Goal: Navigation & Orientation: Find specific page/section

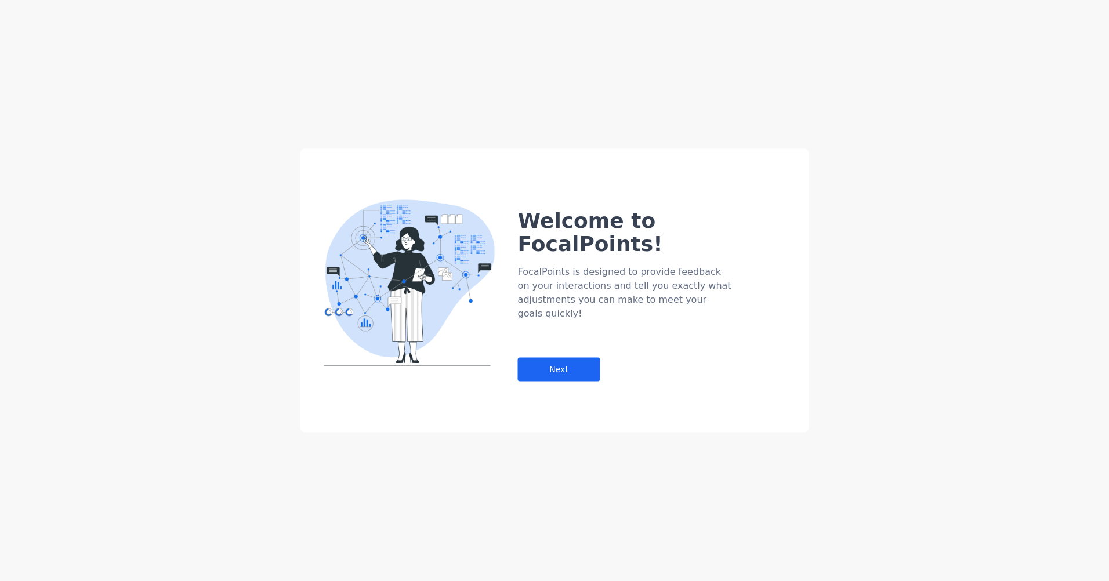
click at [559, 317] on div "Welcome to FocalPoints! FocalPoints is designed to provide feedback on your int…" at bounding box center [663, 272] width 291 height 219
click at [570, 358] on div "Next" at bounding box center [559, 370] width 82 height 24
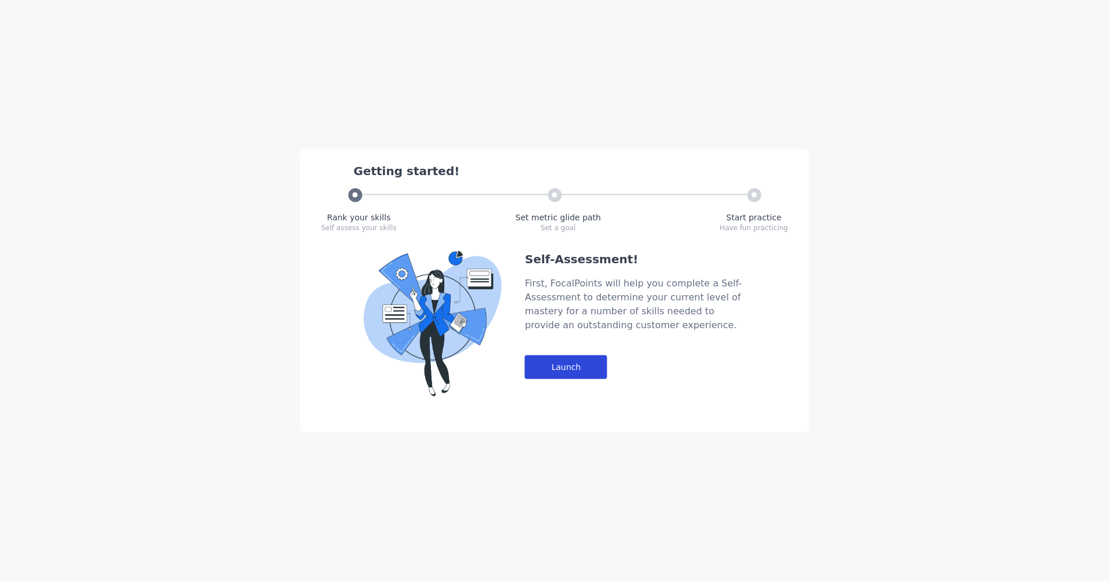
click at [545, 369] on div "Launch" at bounding box center [566, 368] width 82 height 24
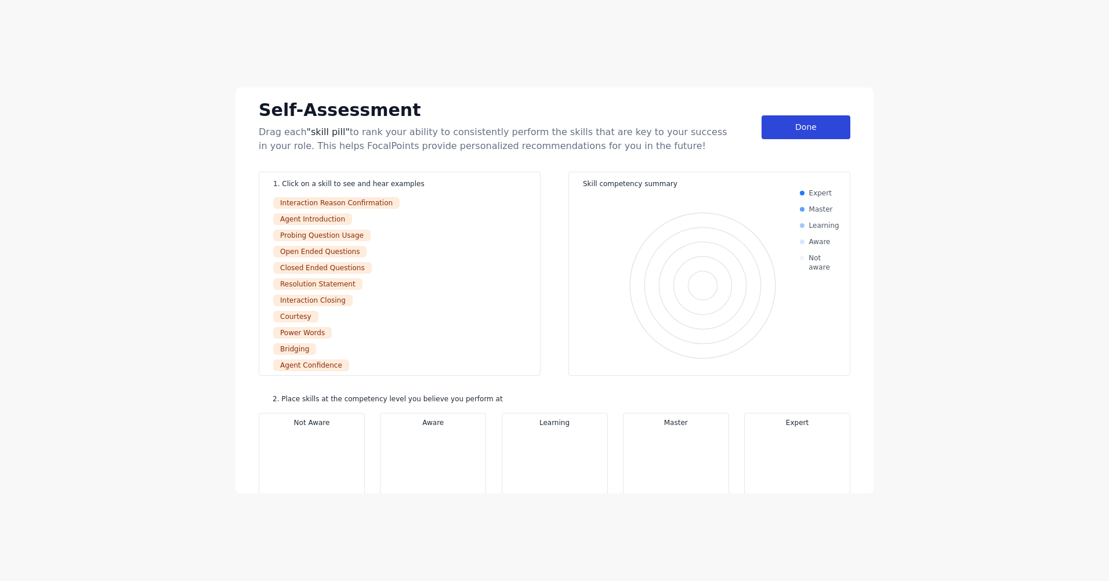
click at [820, 120] on div "Done" at bounding box center [806, 127] width 89 height 24
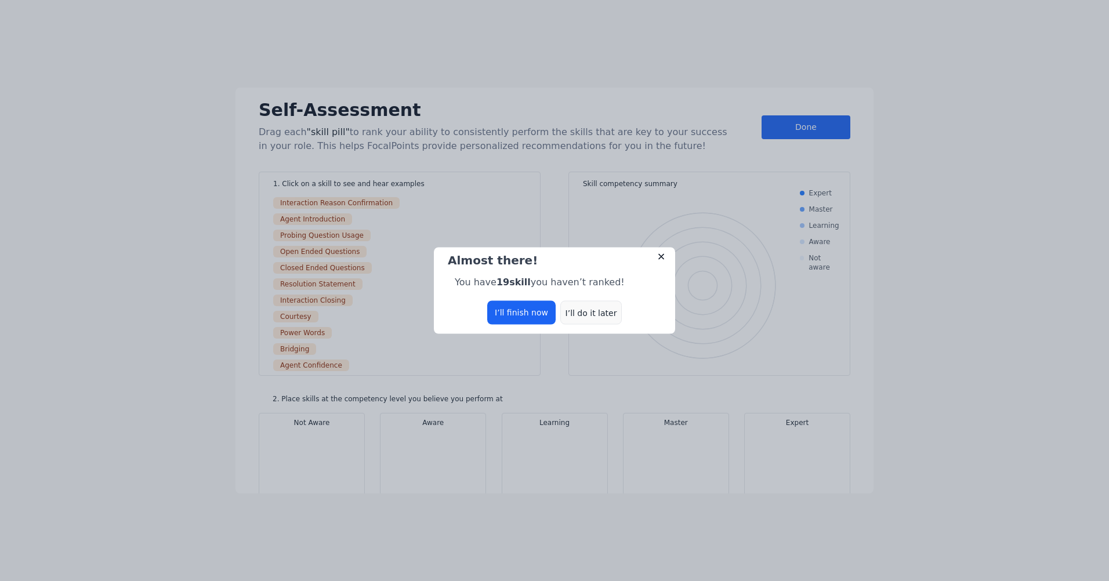
click at [595, 317] on div "I’ll do it later" at bounding box center [590, 313] width 61 height 24
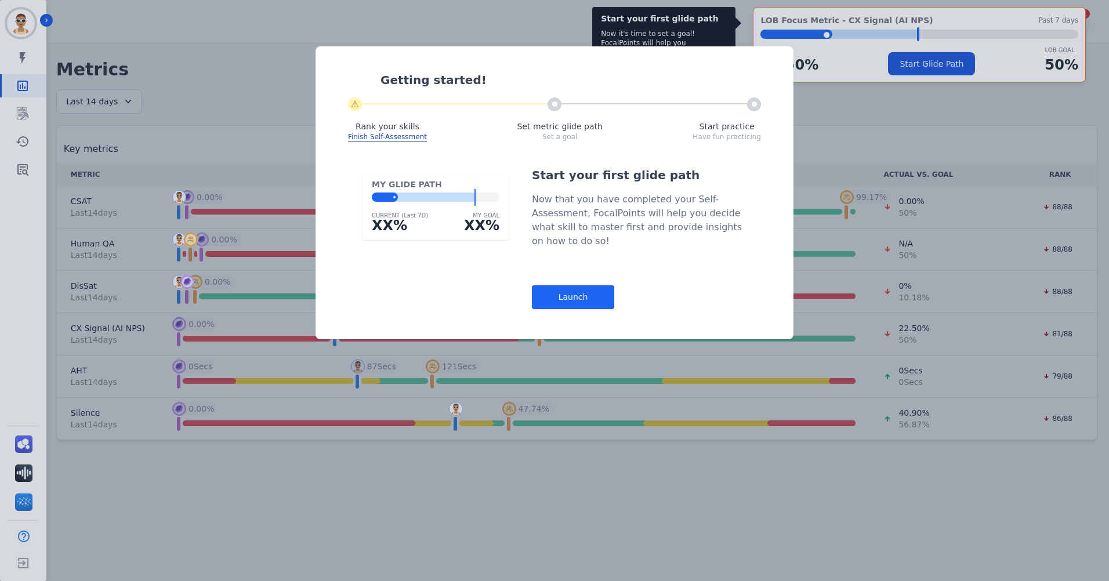
click at [855, 104] on div "Getting started! ⚠ Rank your skills Finish Self-Assessment Set metric glide pat…" at bounding box center [554, 290] width 1109 height 581
click at [562, 307] on div "Launch" at bounding box center [573, 297] width 82 height 24
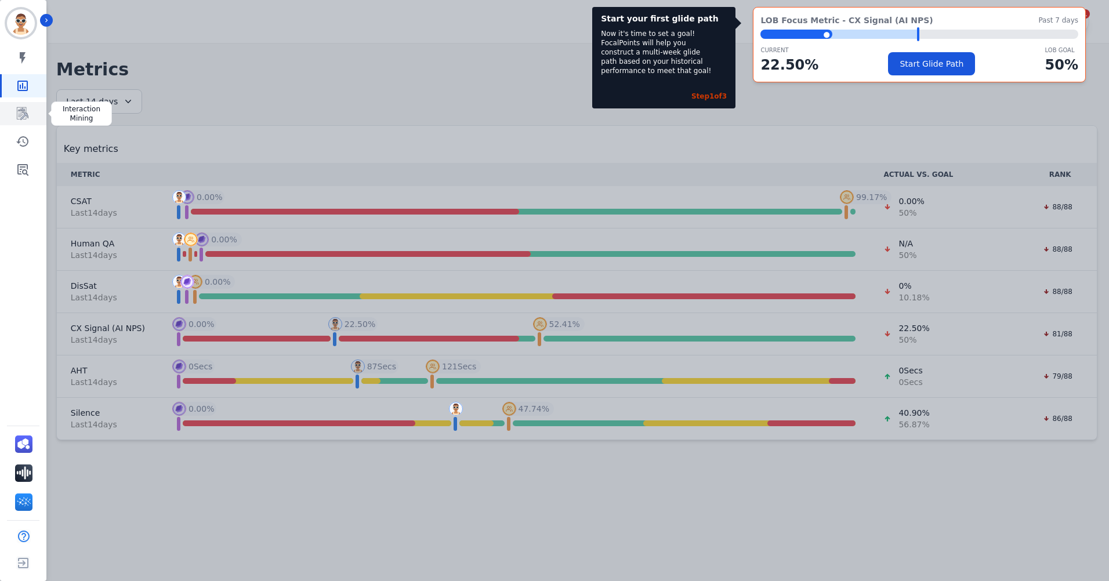
click at [23, 119] on icon "Sidebar" at bounding box center [23, 114] width 14 height 14
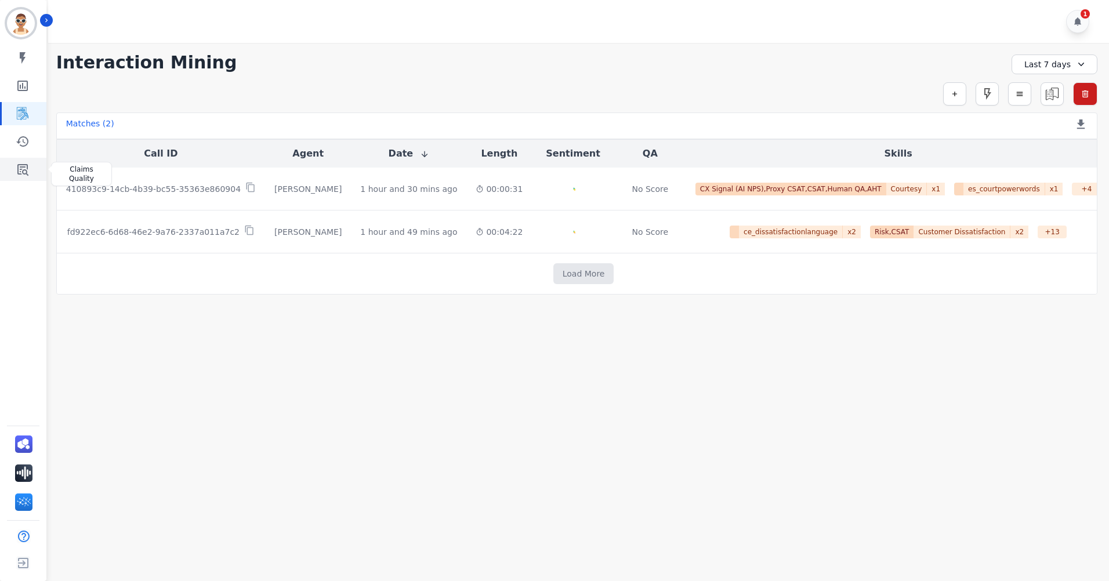
click at [17, 170] on icon "Sidebar" at bounding box center [22, 170] width 11 height 12
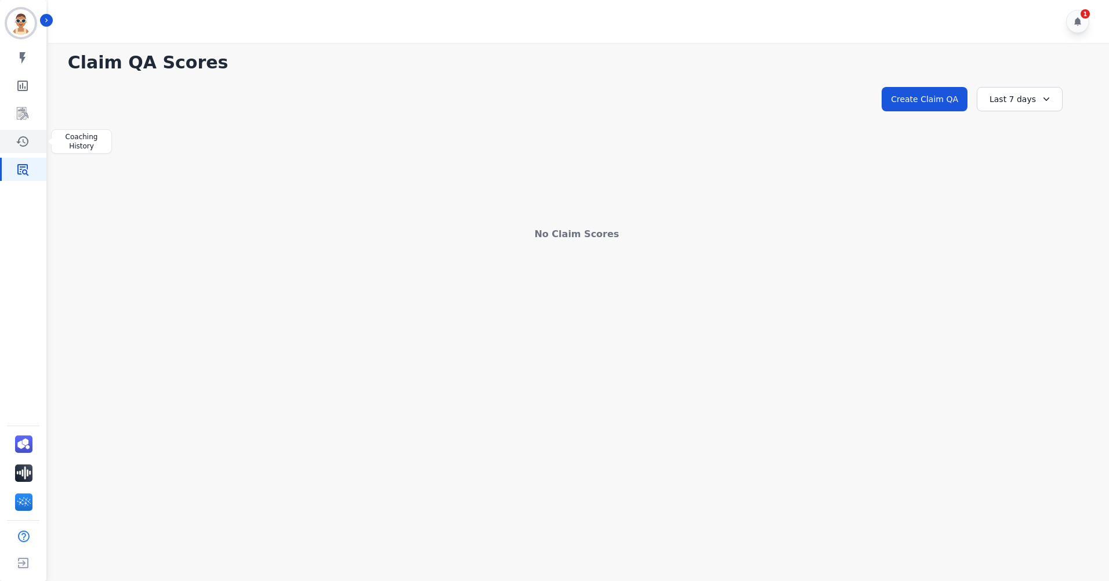
click at [23, 139] on icon "Sidebar" at bounding box center [22, 141] width 12 height 10
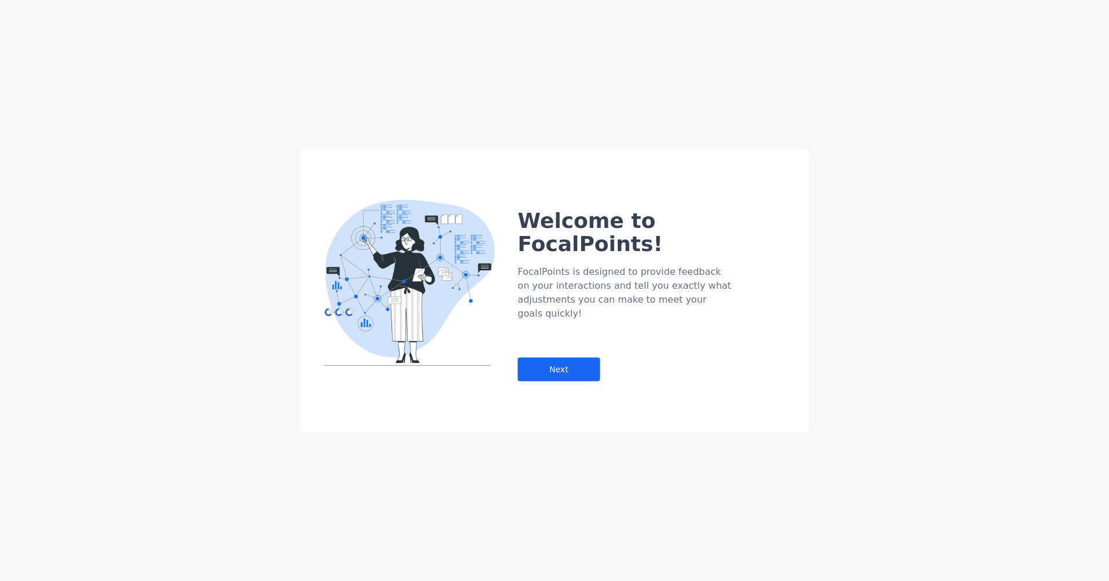
click at [20, 113] on div "Welcome to FocalPoints! FocalPoints is designed to provide feedback on your int…" at bounding box center [554, 290] width 1109 height 581
click at [587, 358] on div "Next" at bounding box center [559, 370] width 82 height 24
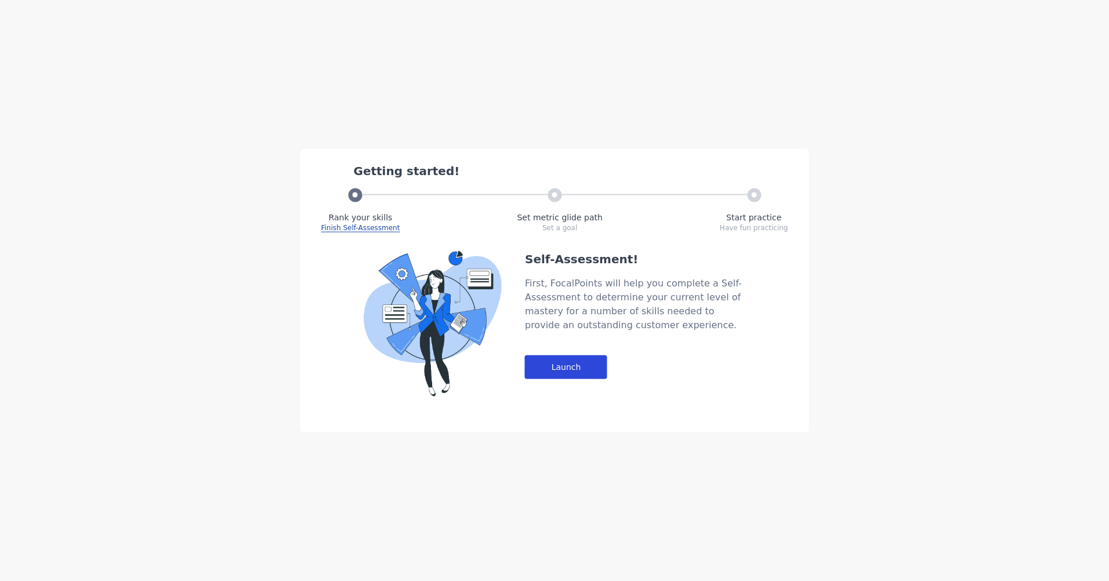
click at [563, 364] on div "Launch" at bounding box center [566, 368] width 82 height 24
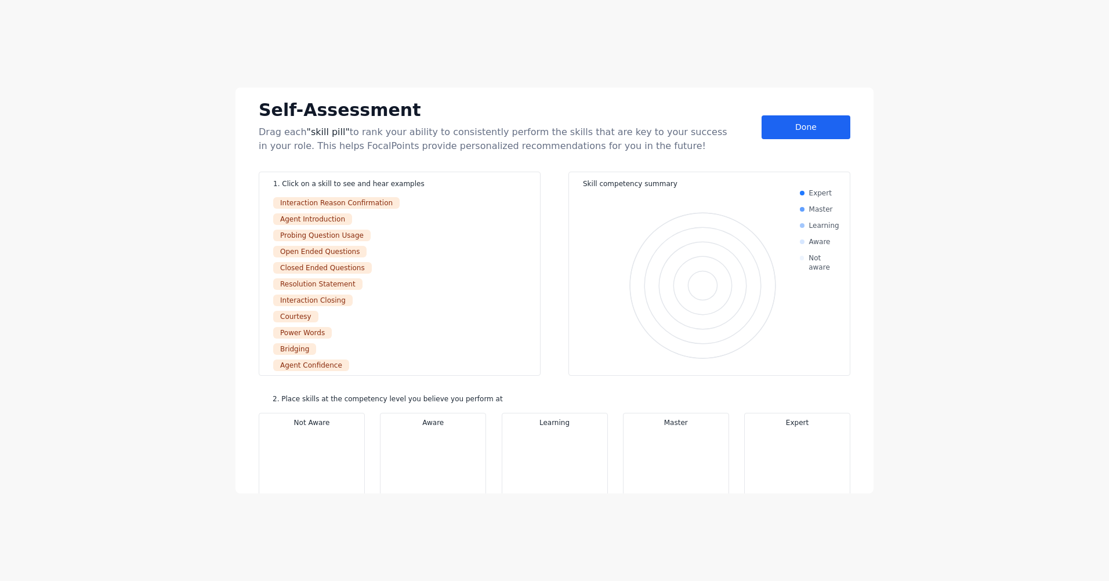
click at [777, 112] on div "Self-Assessment Drag each "skill pill" to rank your ability to consistently per…" at bounding box center [555, 125] width 592 height 56
click at [787, 121] on div "Done" at bounding box center [806, 127] width 89 height 24
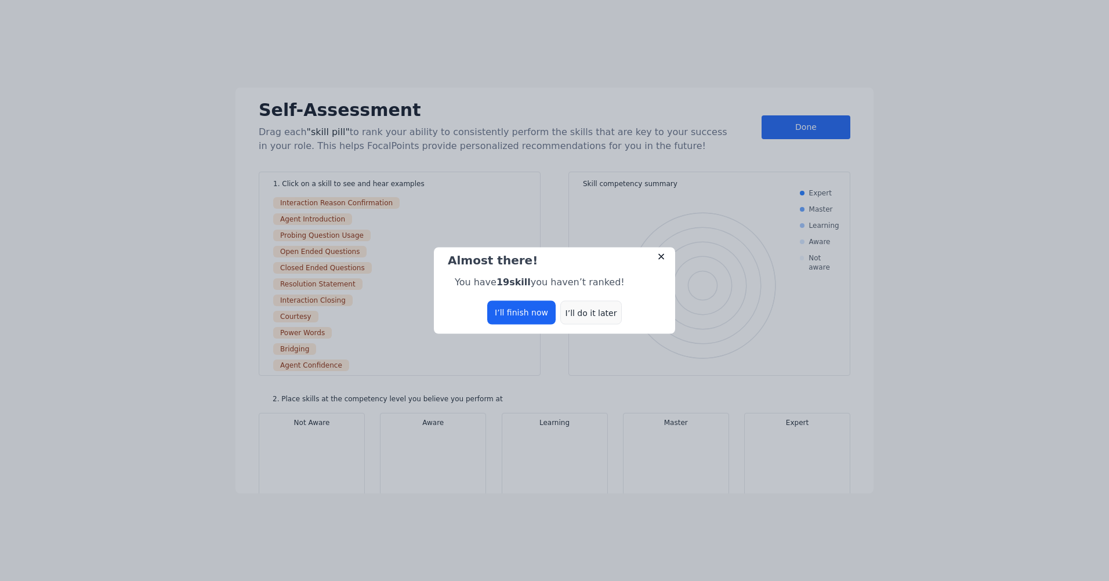
click at [598, 314] on div "I’ll do it later" at bounding box center [590, 313] width 61 height 24
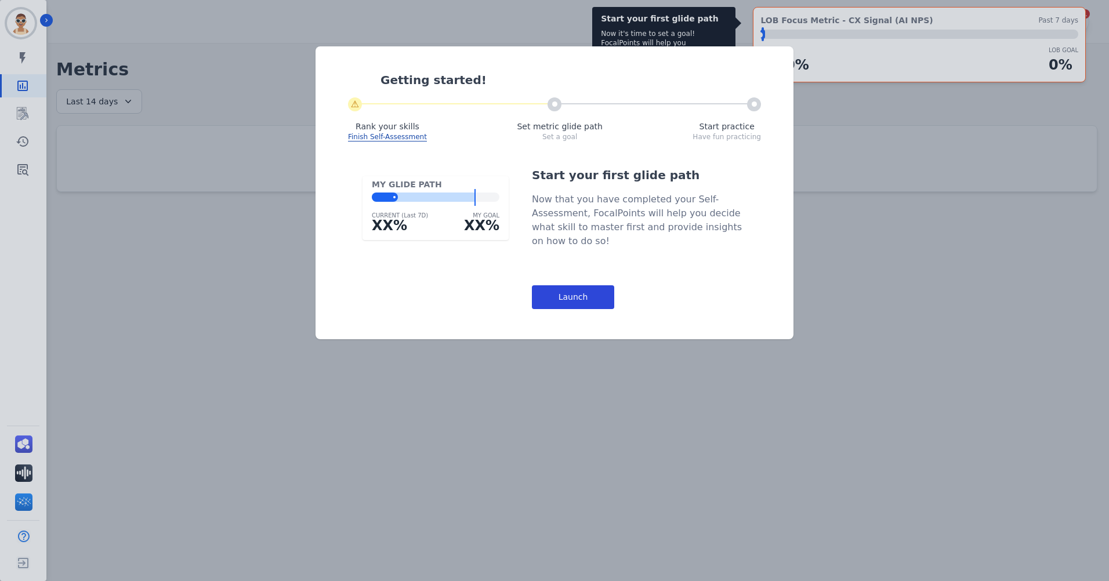
click at [570, 302] on div "Launch" at bounding box center [573, 297] width 82 height 24
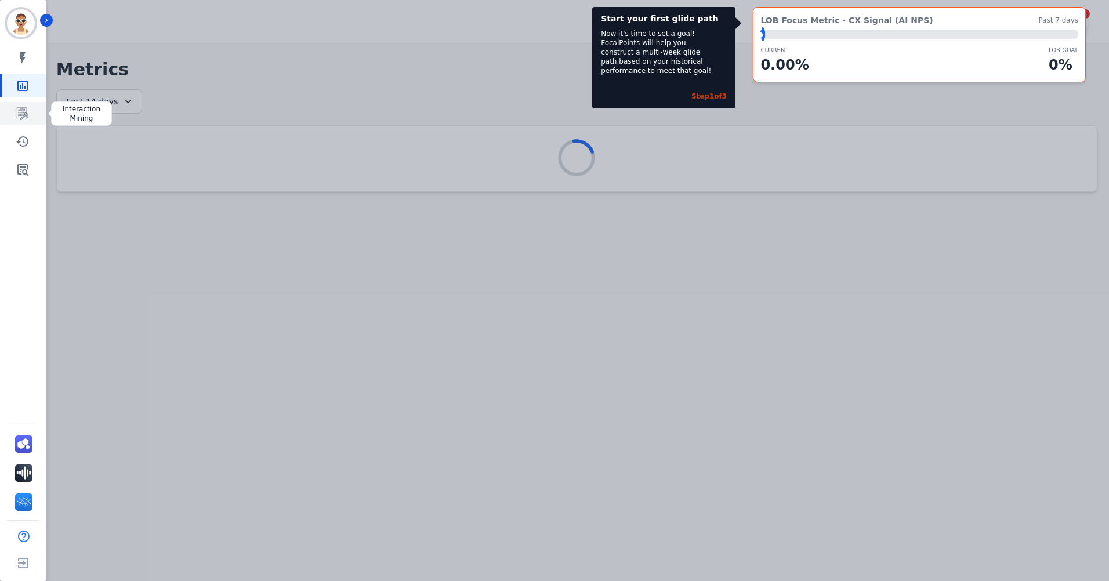
click at [27, 118] on icon "Sidebar" at bounding box center [23, 114] width 14 height 14
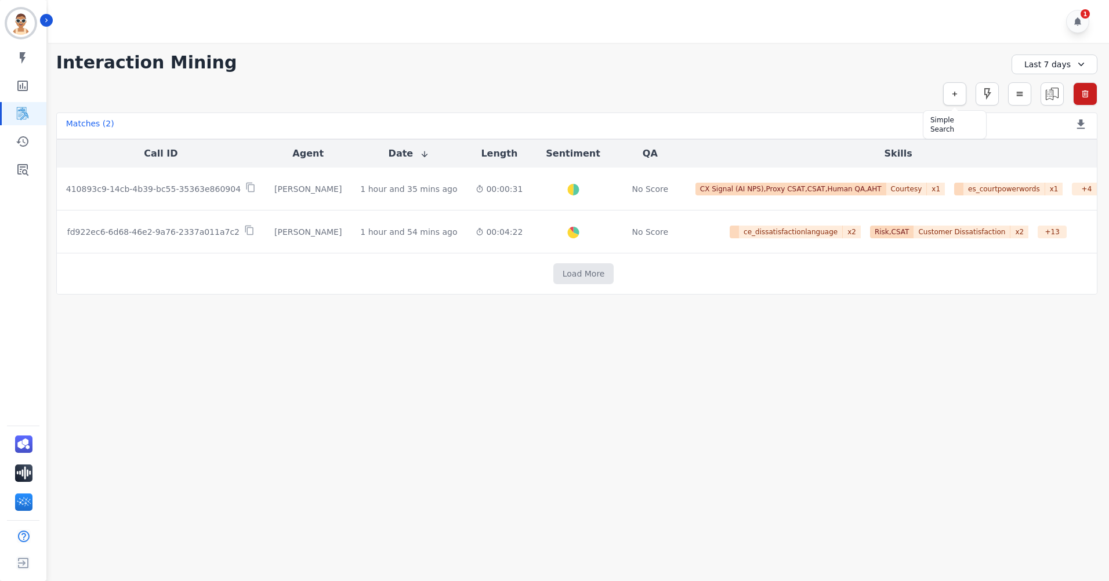
click at [953, 95] on icon "button" at bounding box center [955, 94] width 8 height 8
click at [783, 117] on div "** ACW (Sec) AGH_Lvl1 AGH_Lvl2 Emote: Apprehensive % Silence Front (CX) CX Phon…" at bounding box center [791, 124] width 151 height 23
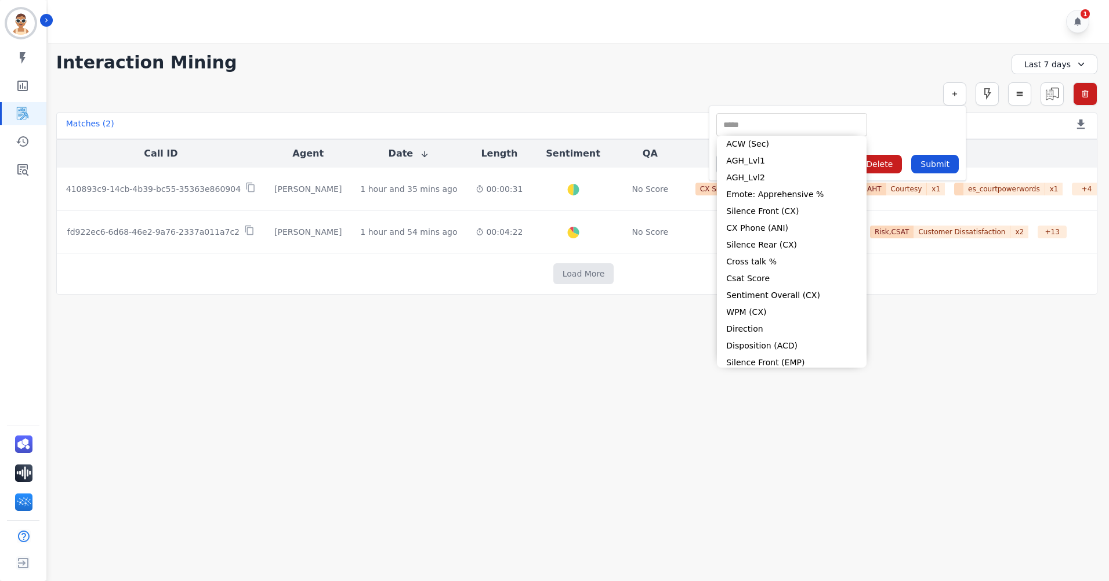
click at [925, 113] on form "** ACW (Sec) AGH_Lvl1 AGH_Lvl2 Emote: Apprehensive % Silence Front (CX) CX Phon…" at bounding box center [838, 143] width 258 height 75
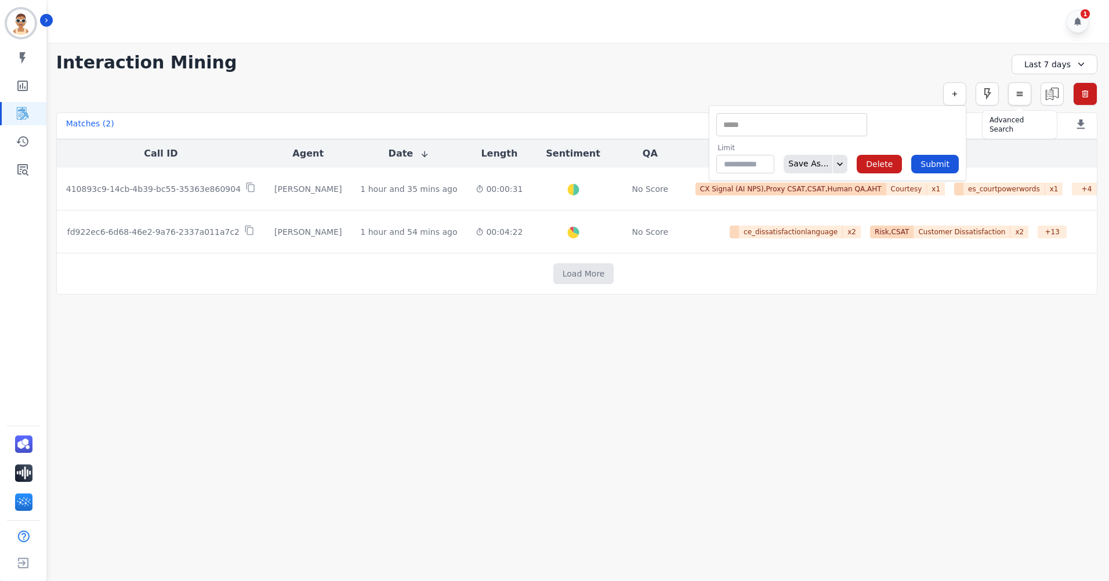
click at [1016, 100] on button "button" at bounding box center [1019, 93] width 23 height 23
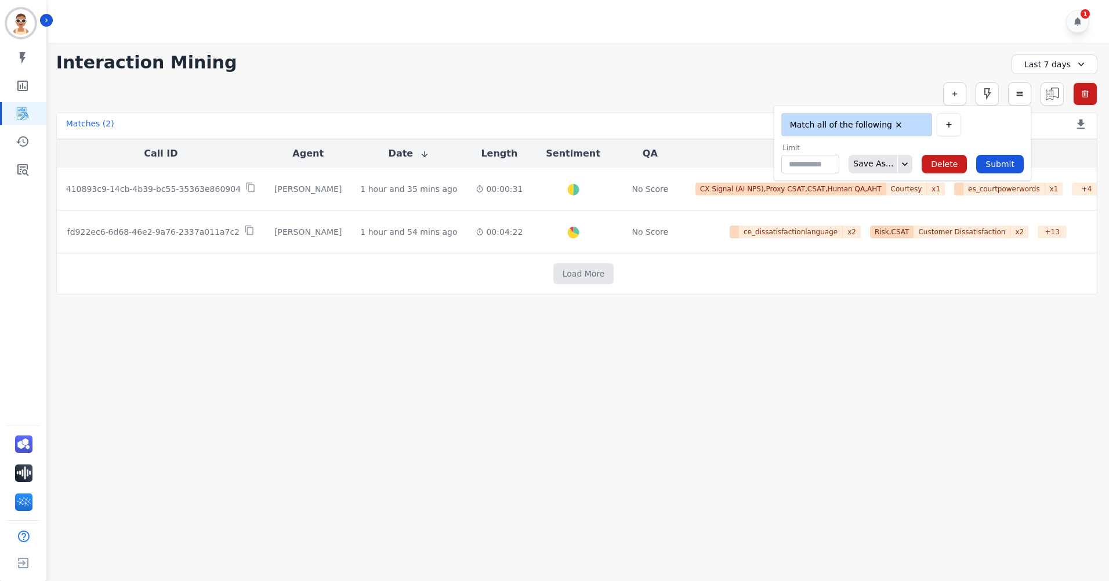
type input "**"
click at [1038, 116] on div "Matches ( 2 ) Export Call List" at bounding box center [576, 126] width 1041 height 27
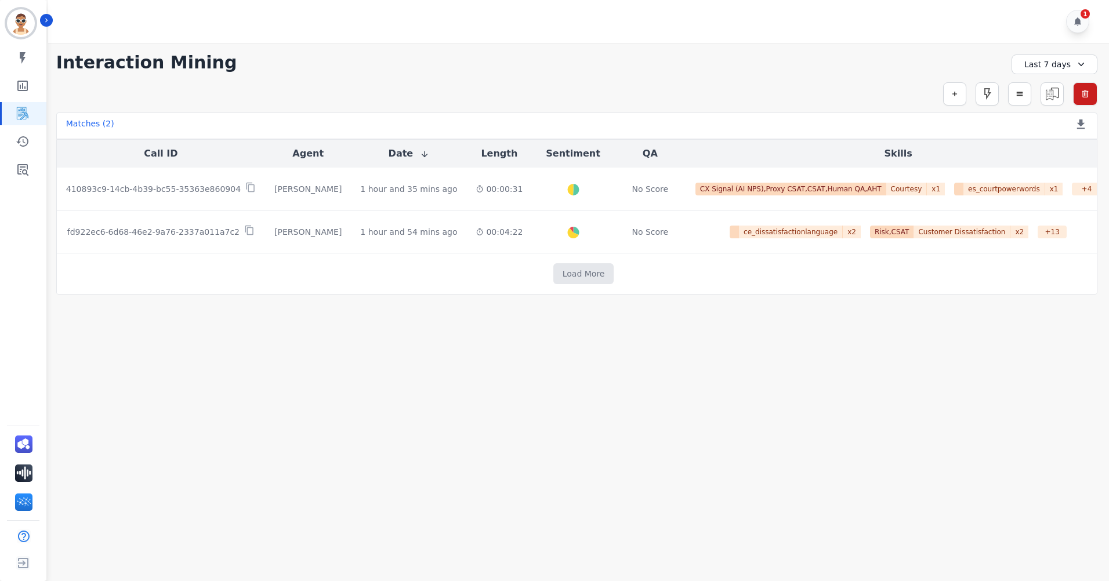
click at [1061, 61] on div "Last 7 days" at bounding box center [1055, 65] width 86 height 20
click at [962, 65] on div "**********" at bounding box center [576, 62] width 1041 height 21
click at [950, 92] on button "button" at bounding box center [954, 93] width 23 height 23
click at [1022, 89] on button "button" at bounding box center [1019, 93] width 23 height 23
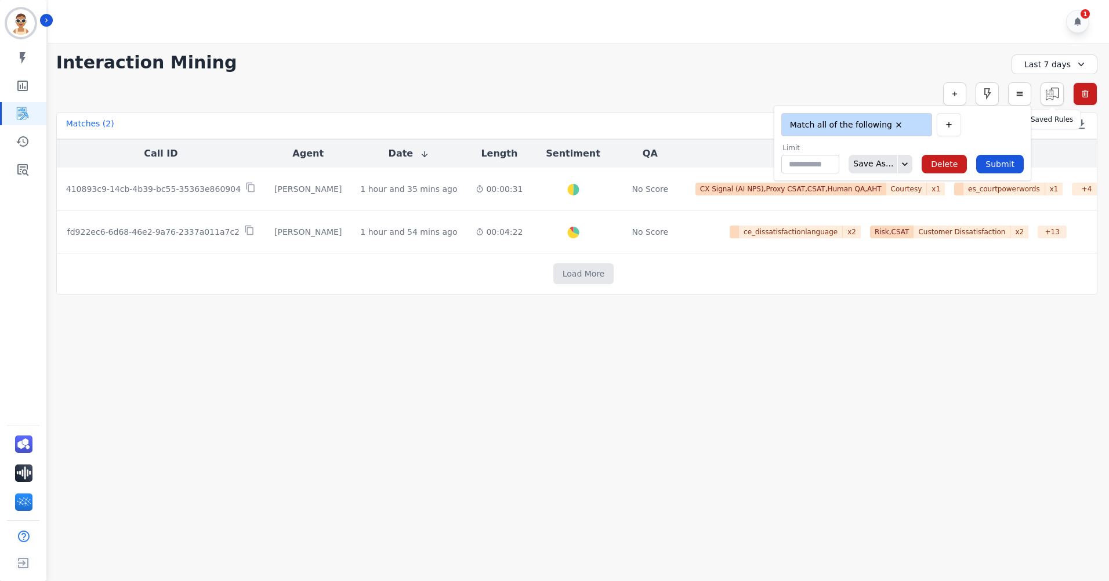
click at [1057, 95] on img at bounding box center [1052, 94] width 22 height 22
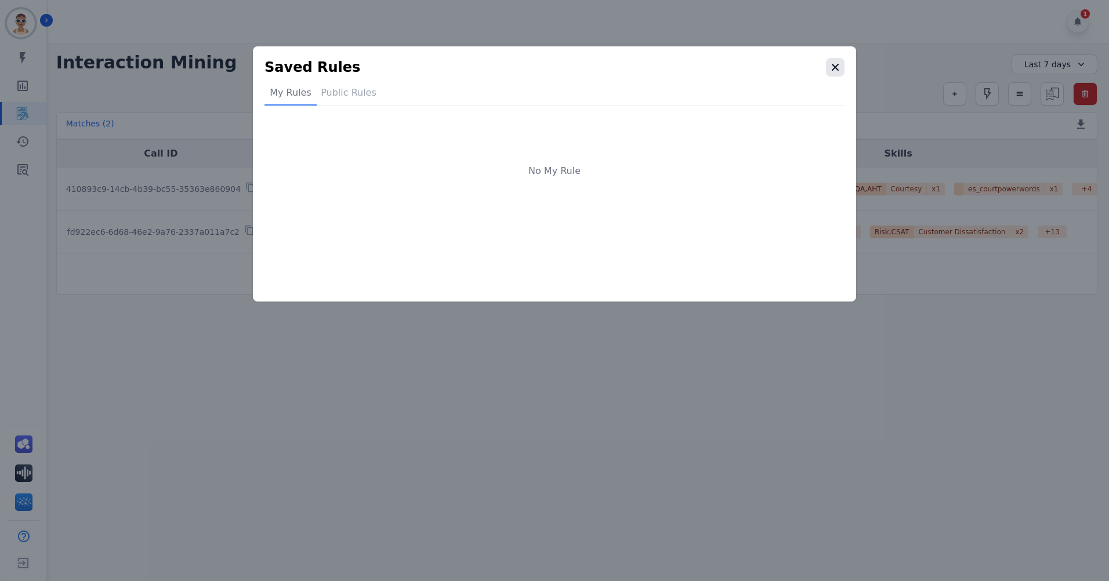
click at [842, 72] on button "button" at bounding box center [835, 67] width 19 height 19
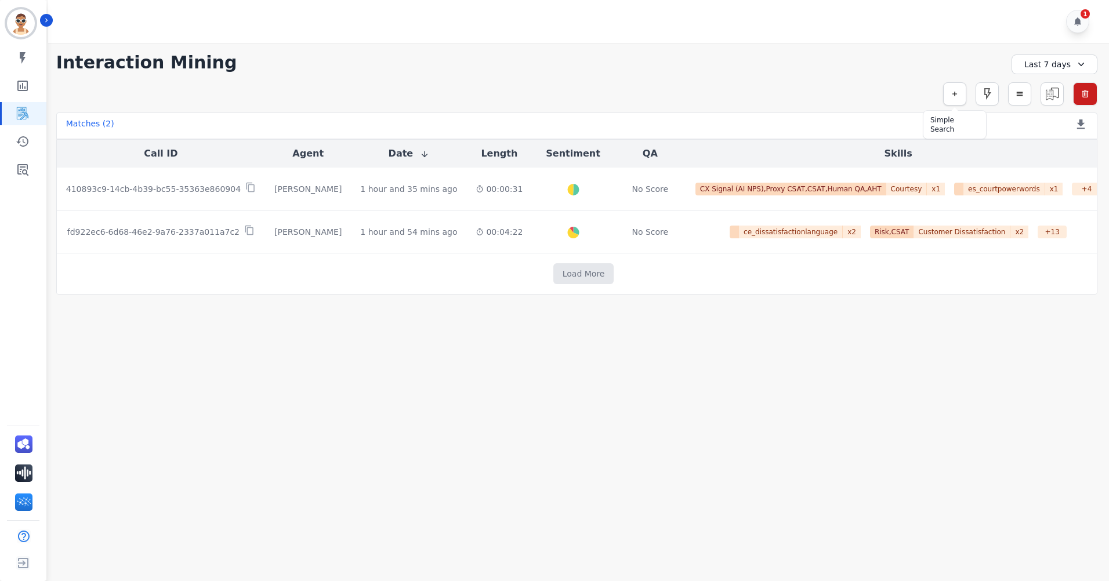
click at [962, 86] on button "button" at bounding box center [954, 93] width 23 height 23
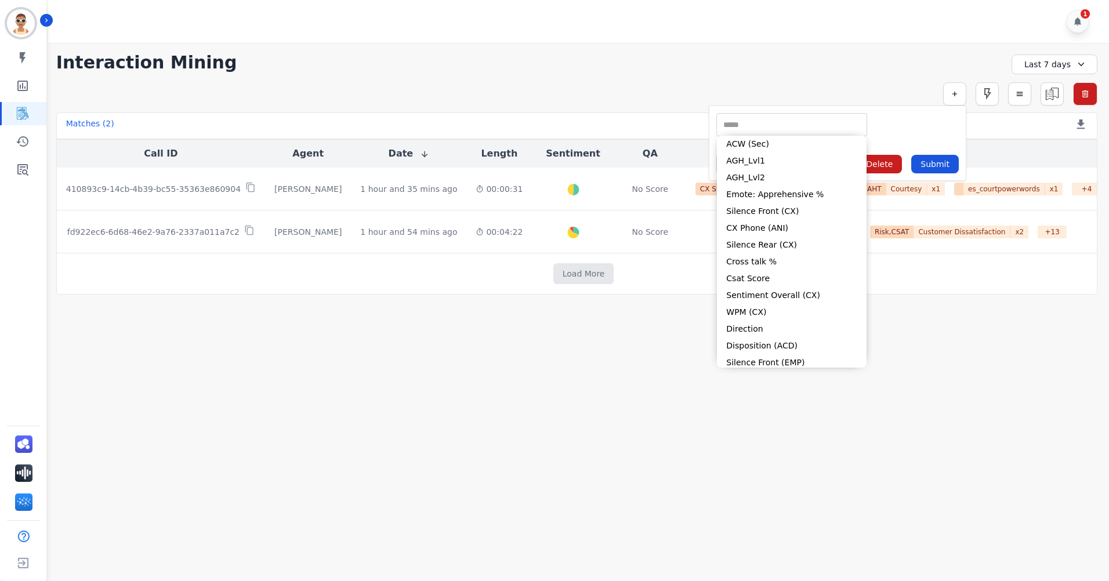
click at [745, 120] on input "selected options" at bounding box center [791, 125] width 145 height 12
click at [560, 280] on button "Load More" at bounding box center [583, 273] width 61 height 21
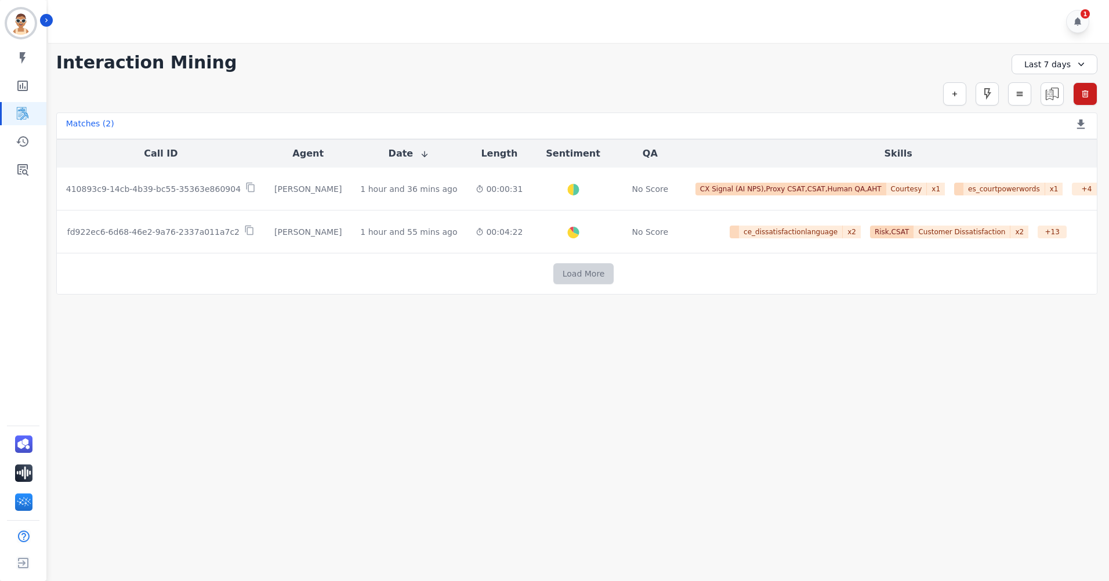
click at [584, 277] on button "Load More" at bounding box center [583, 273] width 61 height 21
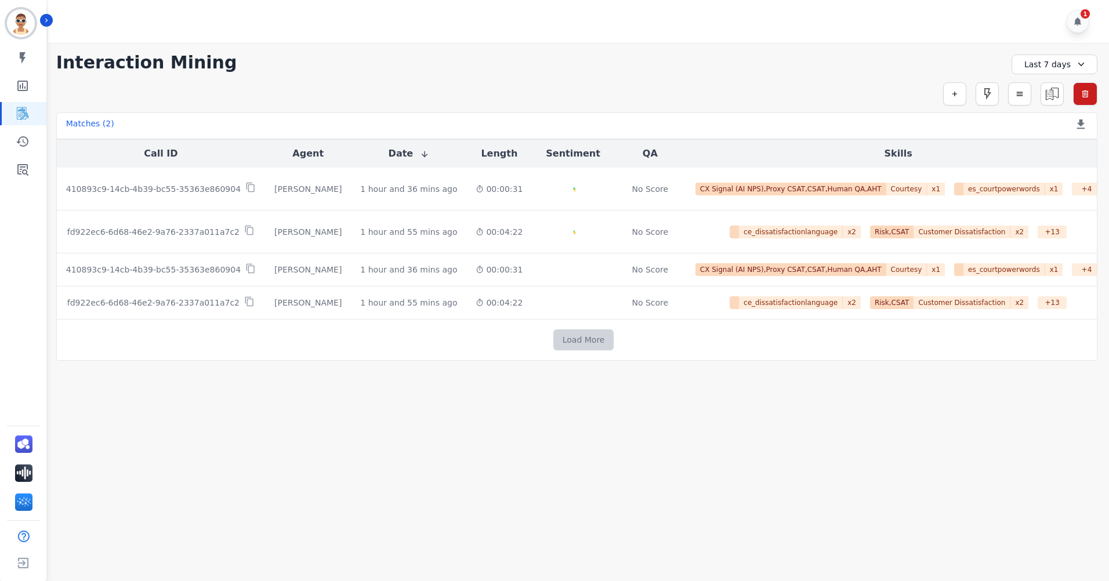
click at [560, 336] on button "Load More" at bounding box center [583, 340] width 61 height 21
click at [567, 338] on button "Load More" at bounding box center [583, 340] width 61 height 21
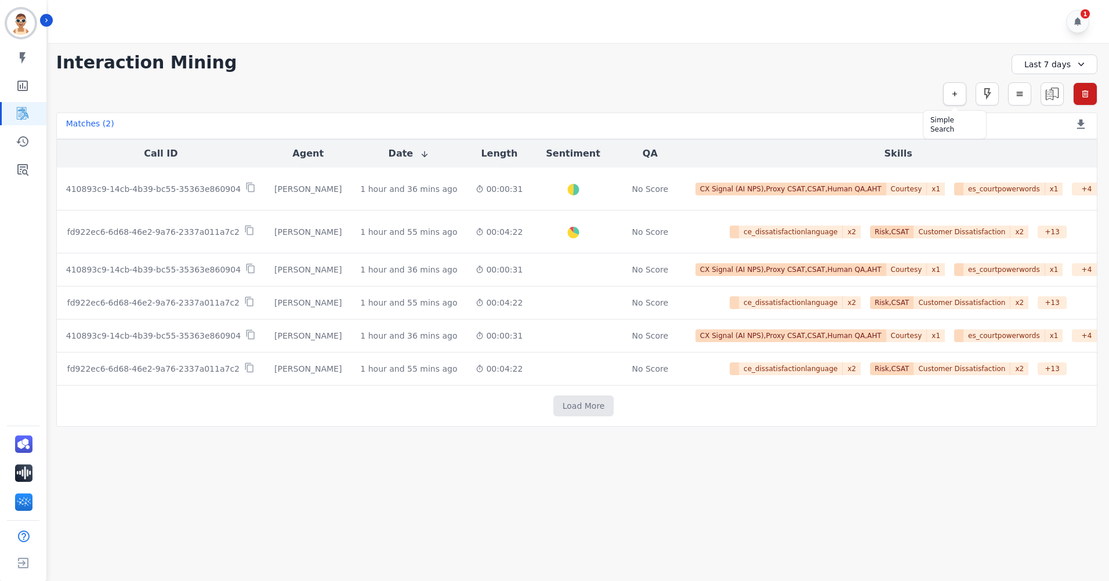
click at [963, 93] on button "button" at bounding box center [954, 93] width 23 height 23
click at [741, 116] on div "** ACW (Sec) AGH_Lvl1 AGH_Lvl2 Emote: Apprehensive % Silence Front (CX) CX Phon…" at bounding box center [791, 124] width 151 height 23
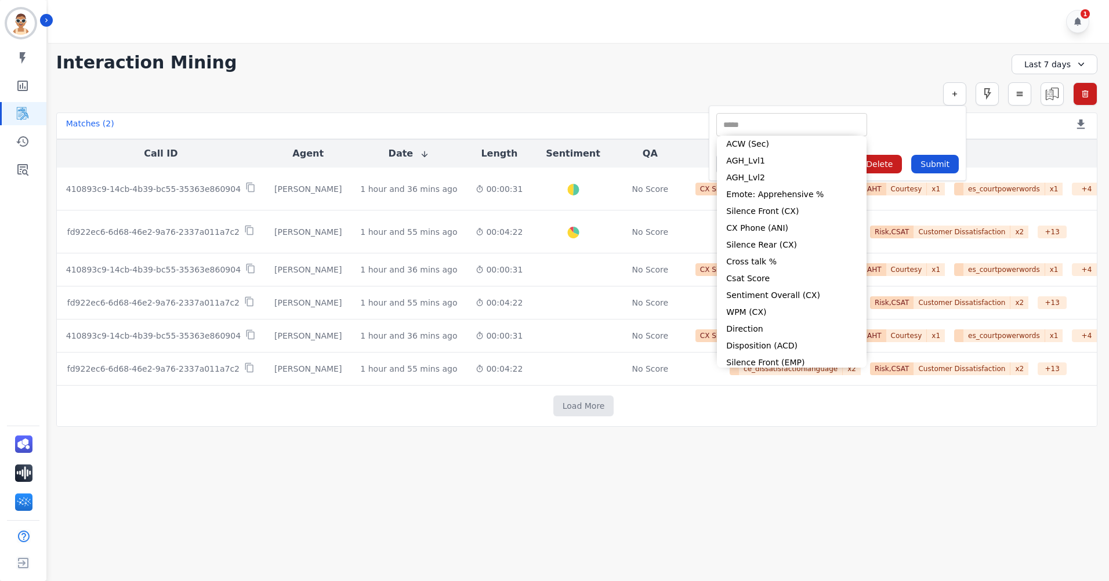
click at [932, 130] on div "** ACW (Sec) AGH_Lvl1 AGH_Lvl2 Emote: Apprehensive % Silence Front (CX) CX Phon…" at bounding box center [837, 124] width 243 height 23
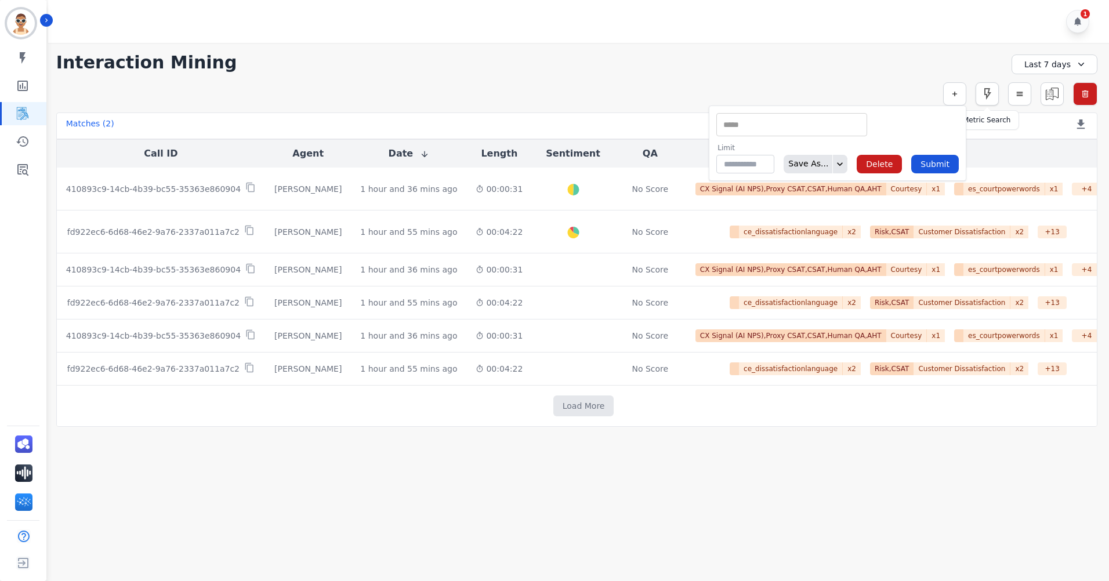
click at [986, 89] on icon "button" at bounding box center [988, 94] width 7 height 12
click at [844, 126] on input "selected options" at bounding box center [824, 125] width 145 height 12
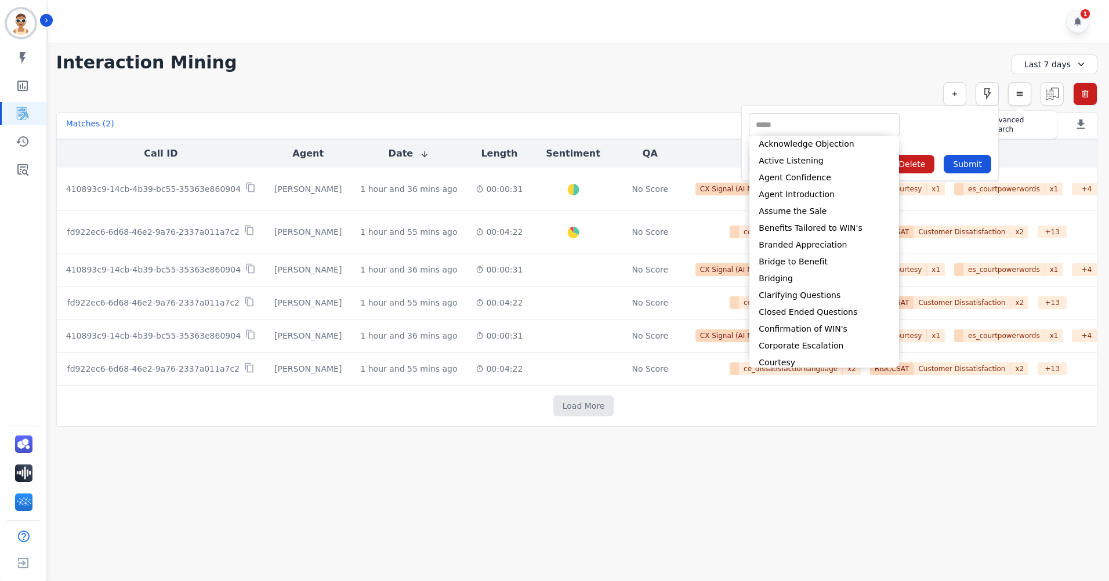
click at [1019, 95] on icon "button" at bounding box center [1020, 94] width 8 height 8
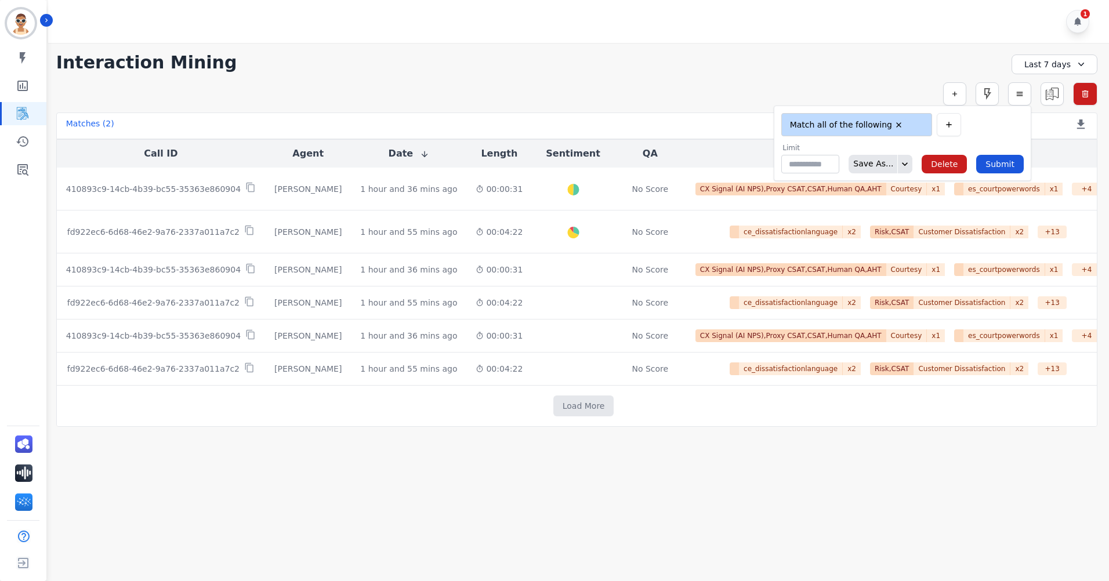
type input "**"
click at [1019, 92] on icon "button" at bounding box center [1020, 94] width 8 height 8
click at [900, 59] on div "**********" at bounding box center [576, 62] width 1041 height 21
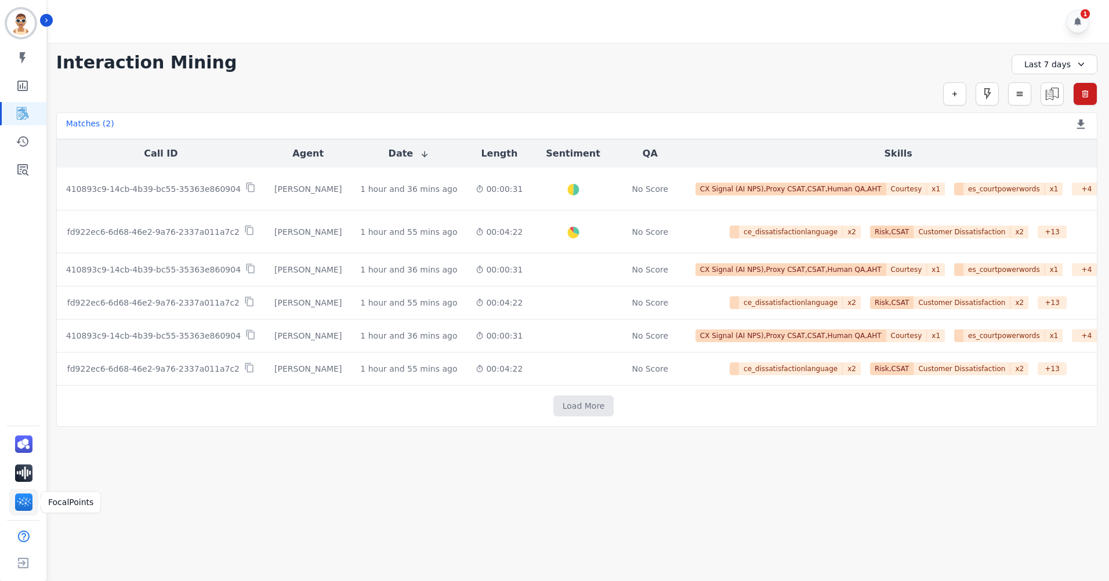
click at [25, 495] on img "Sidebar" at bounding box center [23, 502] width 17 height 17
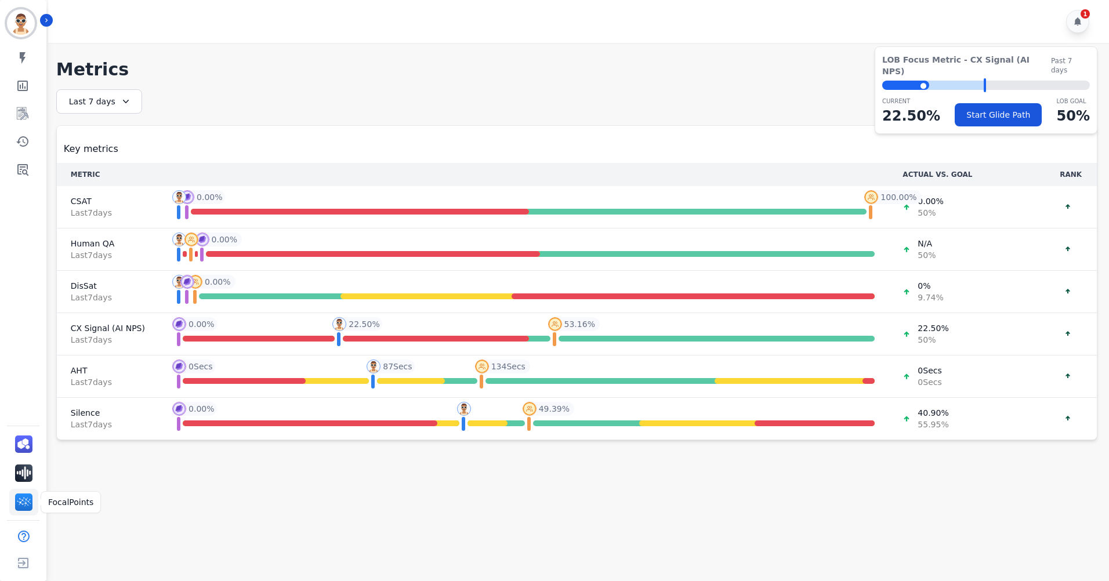
click at [20, 503] on img "Sidebar" at bounding box center [23, 502] width 17 height 17
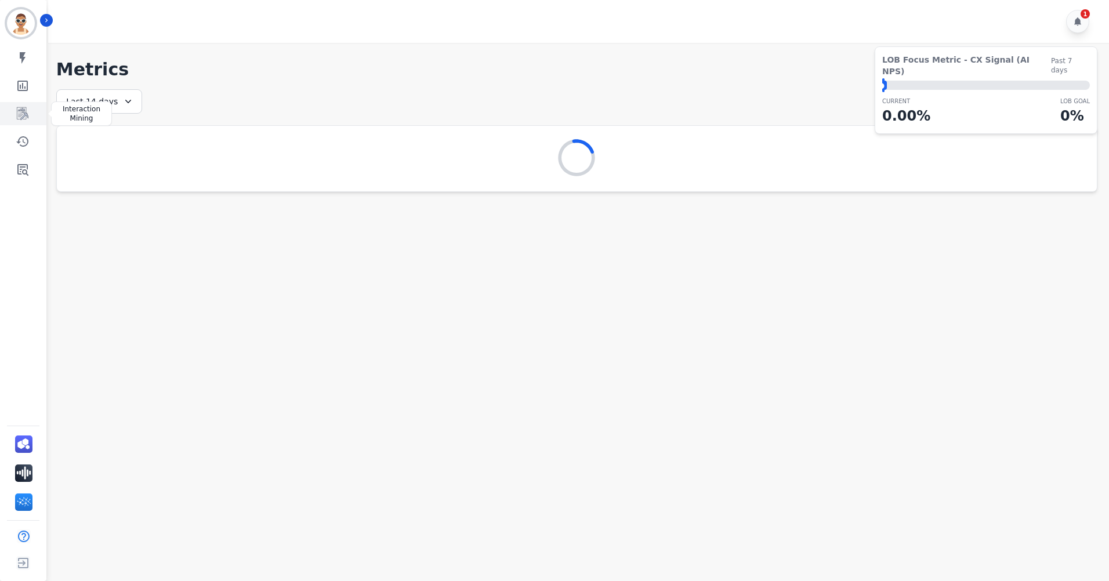
click at [20, 122] on link "Sidebar" at bounding box center [24, 113] width 45 height 23
